Goal: Find specific fact: Find specific fact

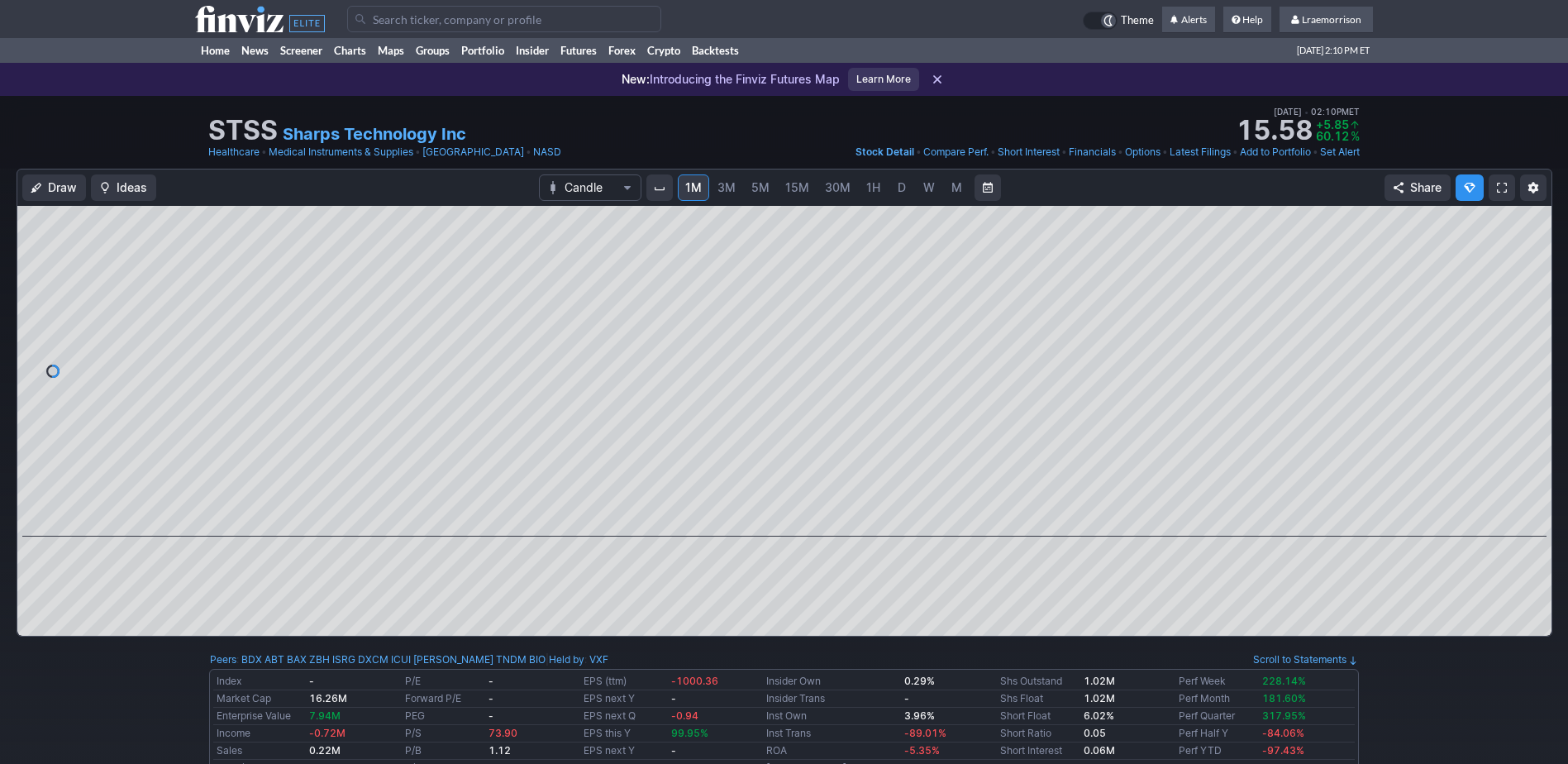
click at [371, 20] on input "Search" at bounding box center [504, 19] width 314 height 27
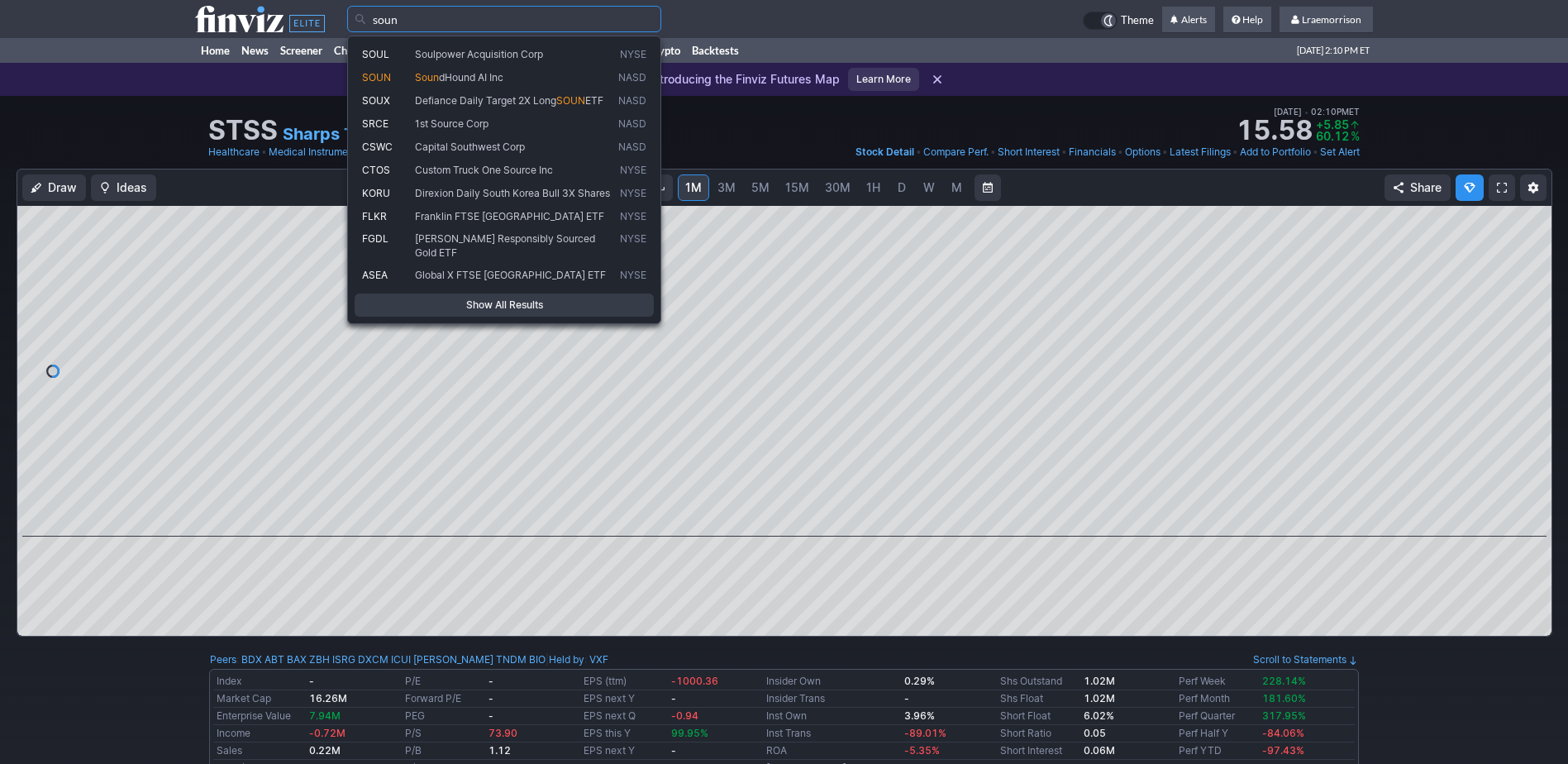
type input "soun"
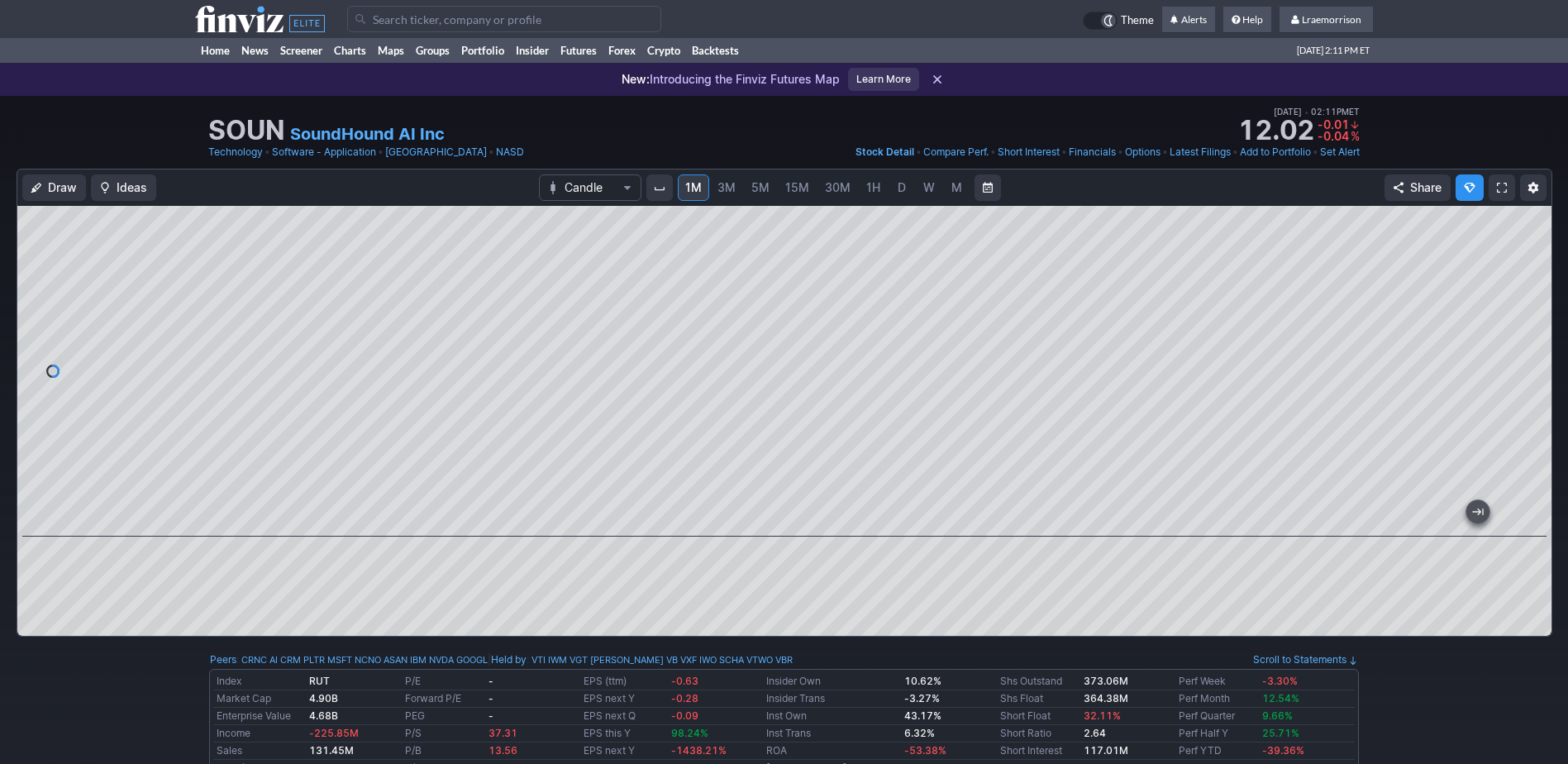
click at [403, 20] on input "Search" at bounding box center [504, 19] width 314 height 27
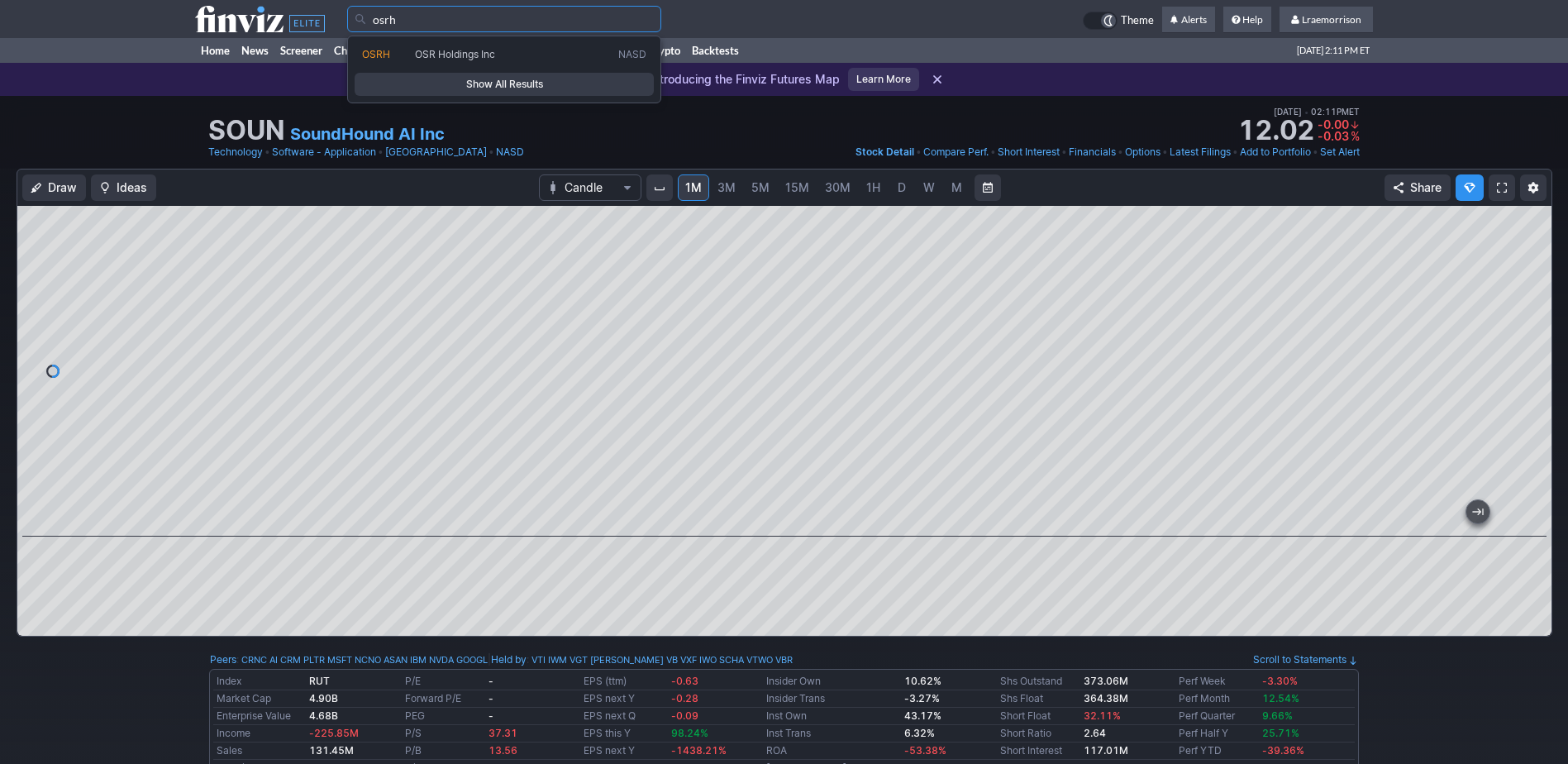
type input "osrh"
